Goal: Book appointment/travel/reservation

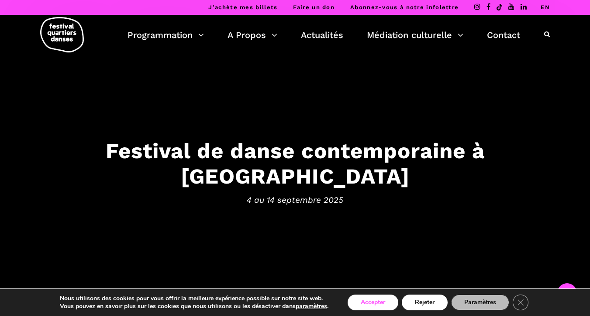
scroll to position [190, 0]
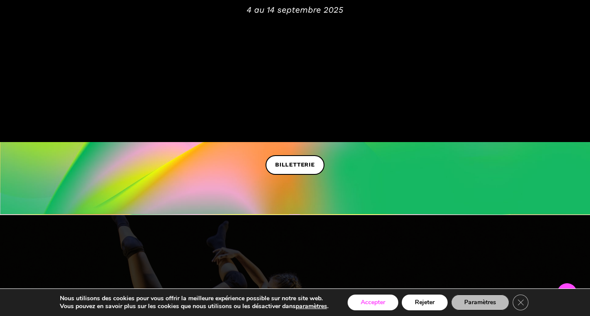
click at [376, 306] on button "Accepter" at bounding box center [373, 302] width 51 height 16
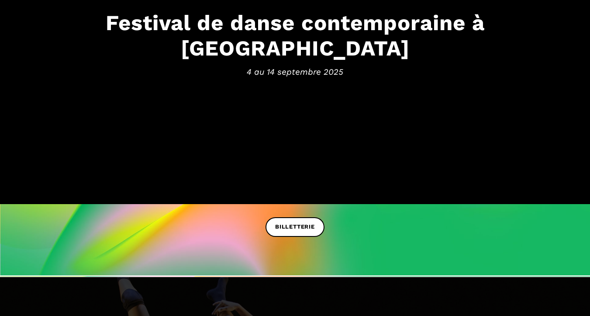
scroll to position [0, 0]
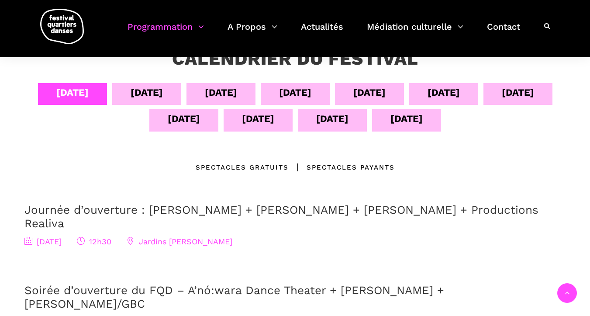
scroll to position [173, 0]
click at [147, 90] on div "[DATE]" at bounding box center [147, 91] width 32 height 15
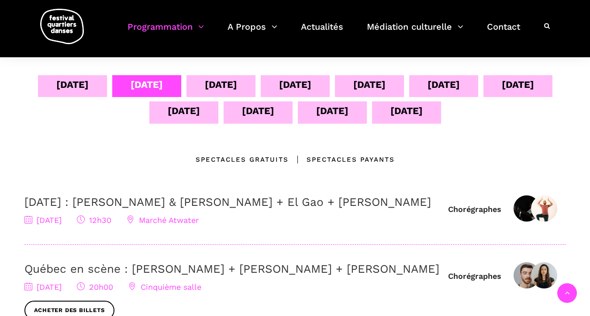
scroll to position [166, 0]
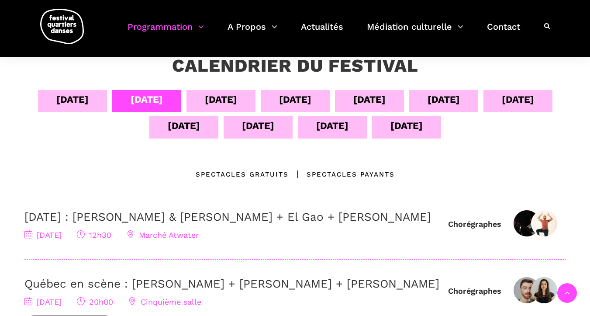
click at [213, 93] on div "[DATE]" at bounding box center [221, 99] width 32 height 15
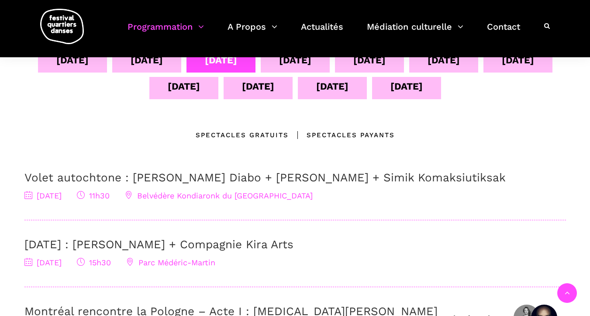
scroll to position [193, 0]
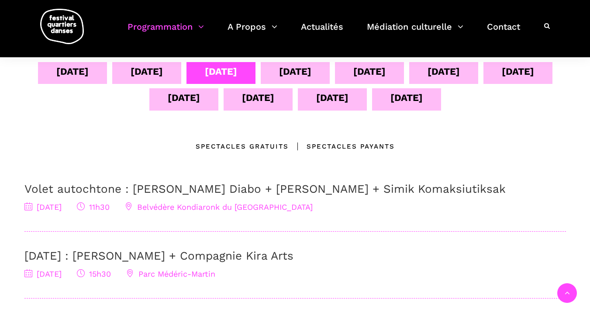
click at [311, 73] on div "[DATE]" at bounding box center [295, 71] width 32 height 15
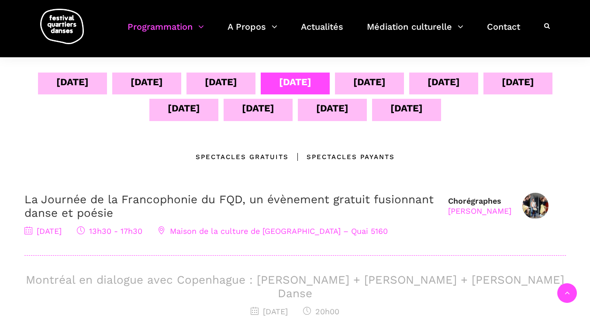
scroll to position [175, 0]
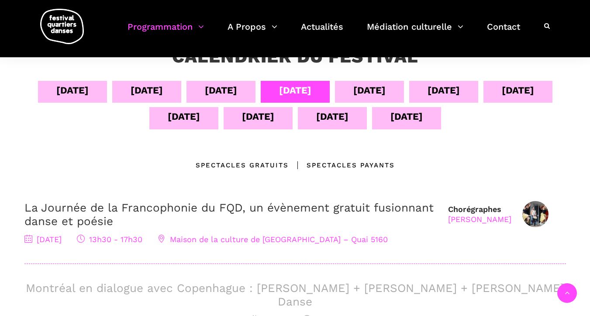
click at [373, 91] on div "[DATE]" at bounding box center [369, 90] width 32 height 15
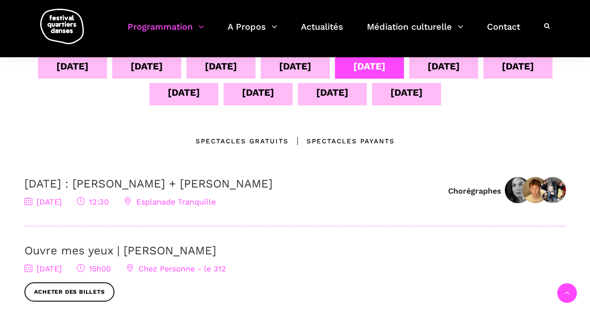
scroll to position [189, 0]
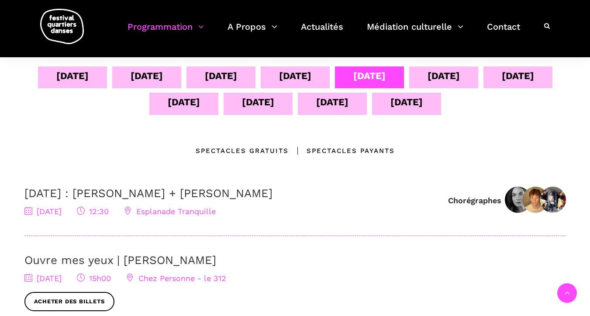
click at [446, 80] on div "[DATE]" at bounding box center [444, 75] width 32 height 15
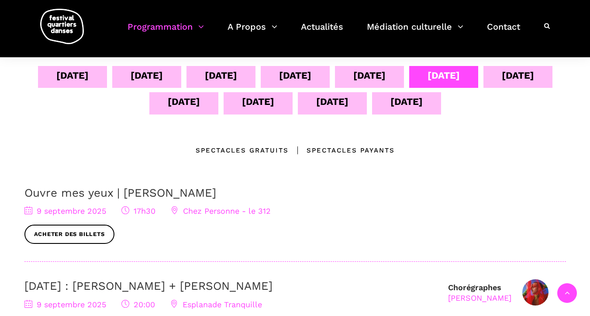
scroll to position [183, 0]
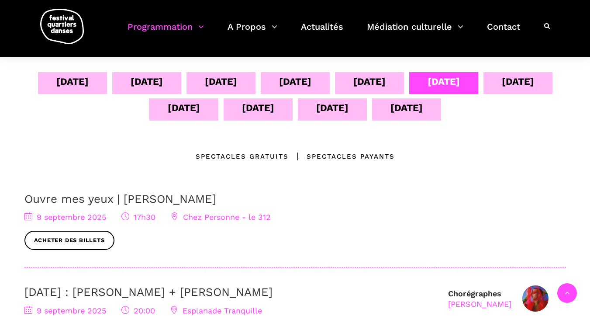
click at [524, 82] on div "[DATE]" at bounding box center [518, 81] width 32 height 15
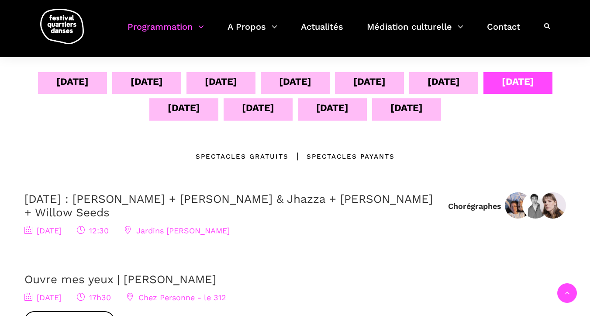
click at [161, 114] on div "[DATE]" at bounding box center [183, 109] width 69 height 22
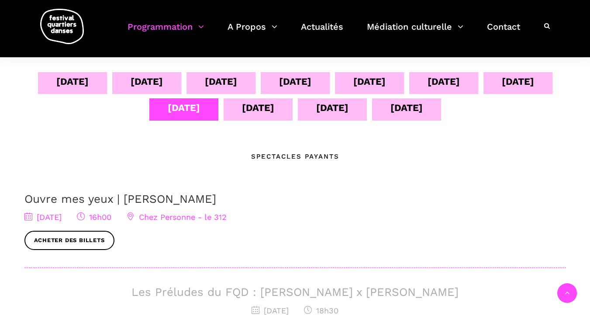
click at [247, 112] on div "[DATE]" at bounding box center [258, 107] width 32 height 15
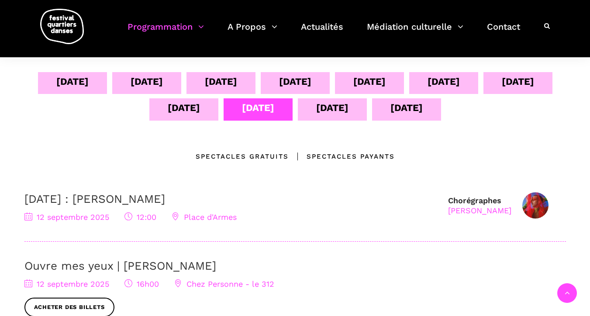
click at [308, 118] on div "[DATE]" at bounding box center [332, 109] width 69 height 22
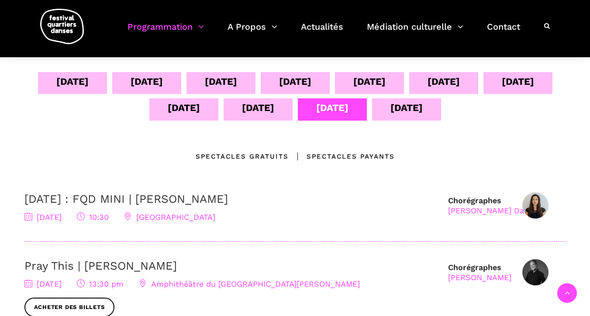
click at [402, 110] on div "[DATE]" at bounding box center [406, 107] width 32 height 15
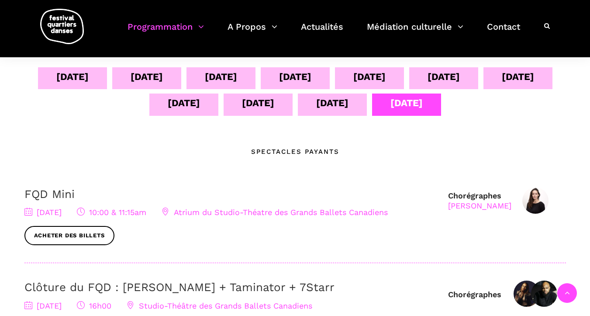
scroll to position [155, 0]
